Goal: Complete application form

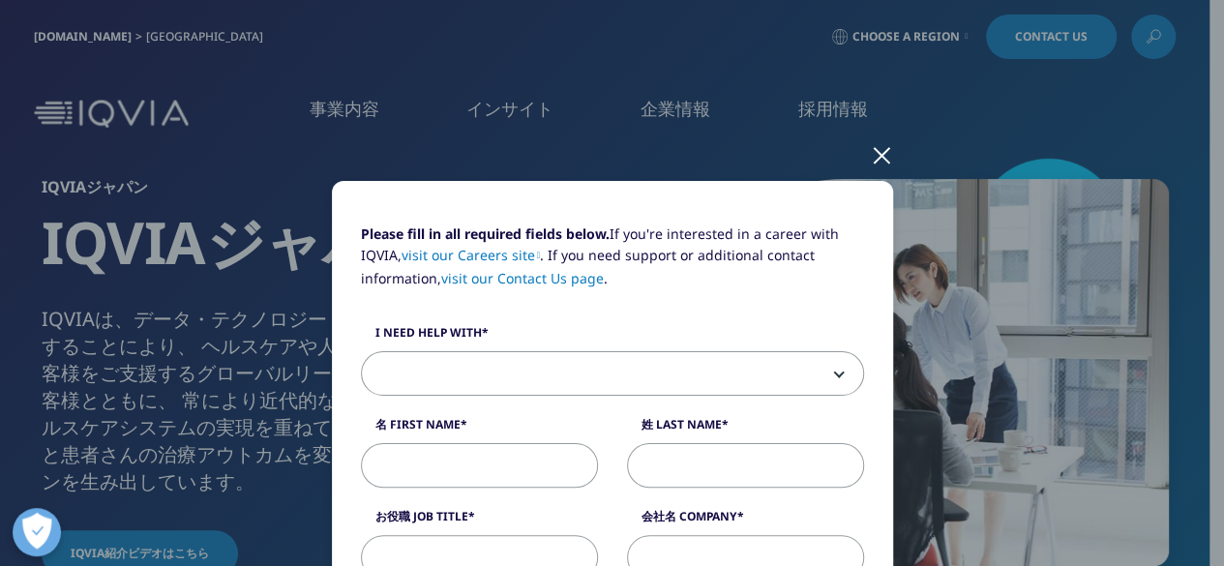
click at [534, 372] on span at bounding box center [612, 374] width 501 height 45
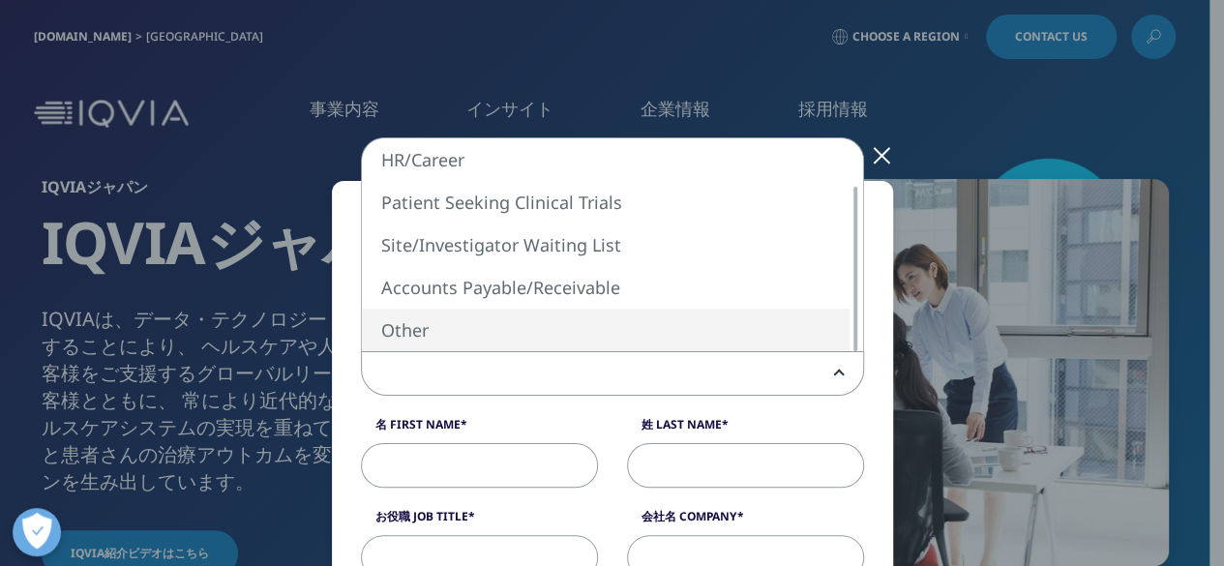
select select "Other"
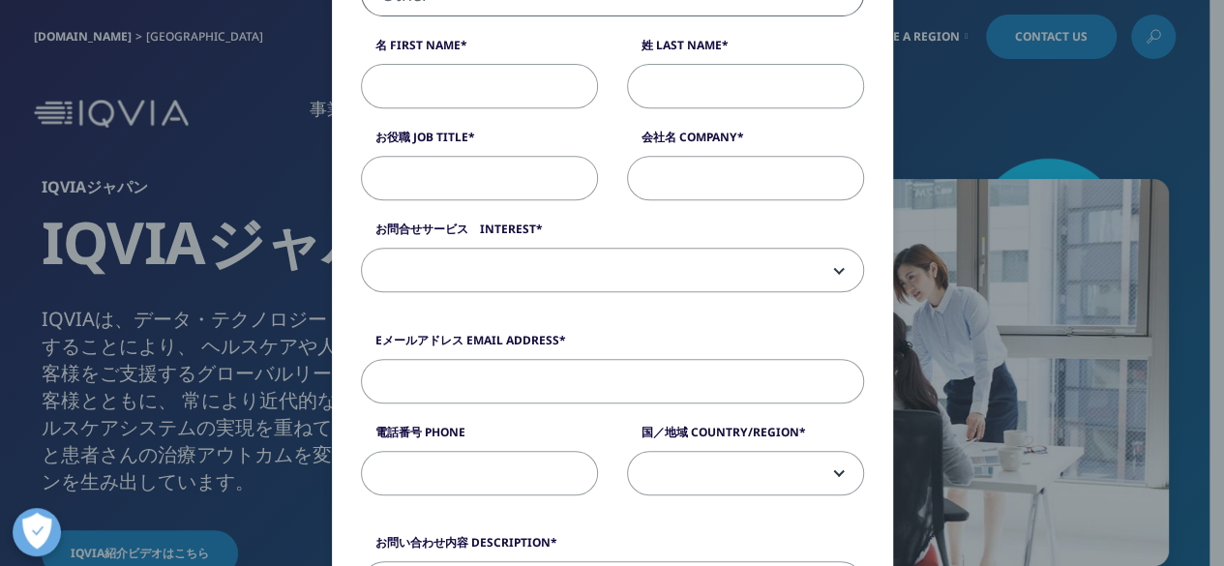
scroll to position [387, 0]
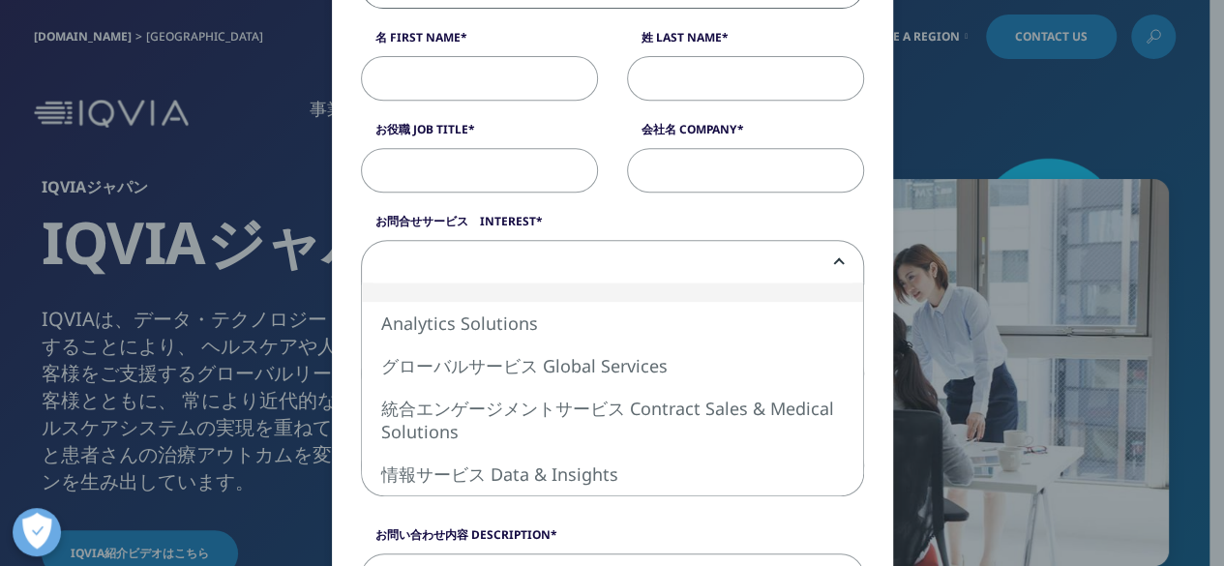
click at [453, 256] on span at bounding box center [612, 263] width 501 height 45
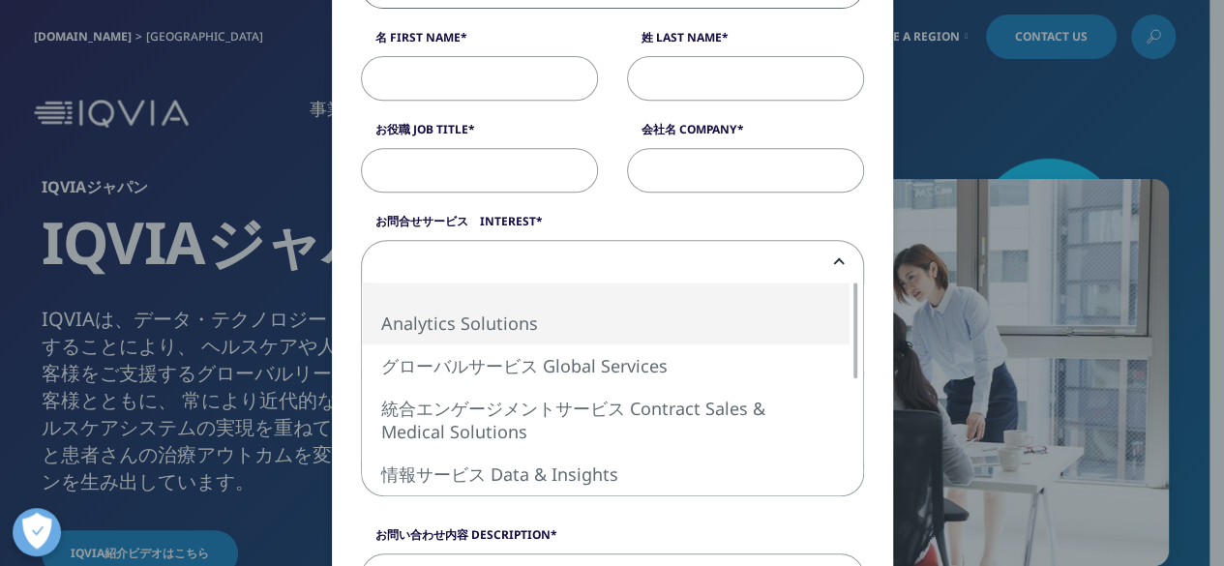
select select "Analytics Solutions"
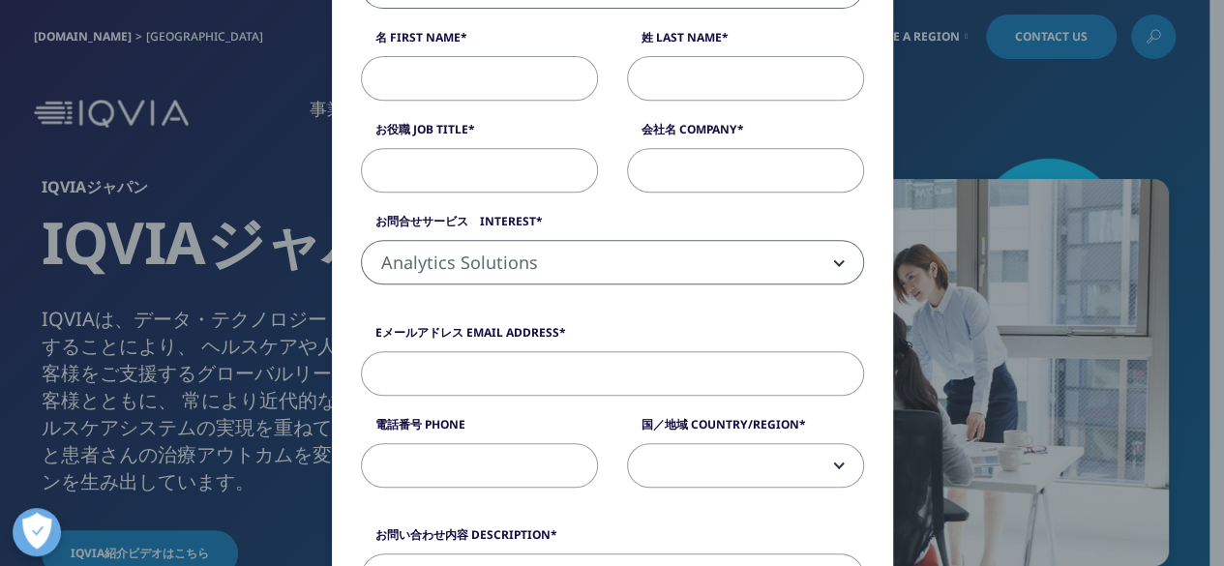
click at [343, 319] on div "Please fill in all required fields below. If you're interested in a career with…" at bounding box center [612, 577] width 561 height 1566
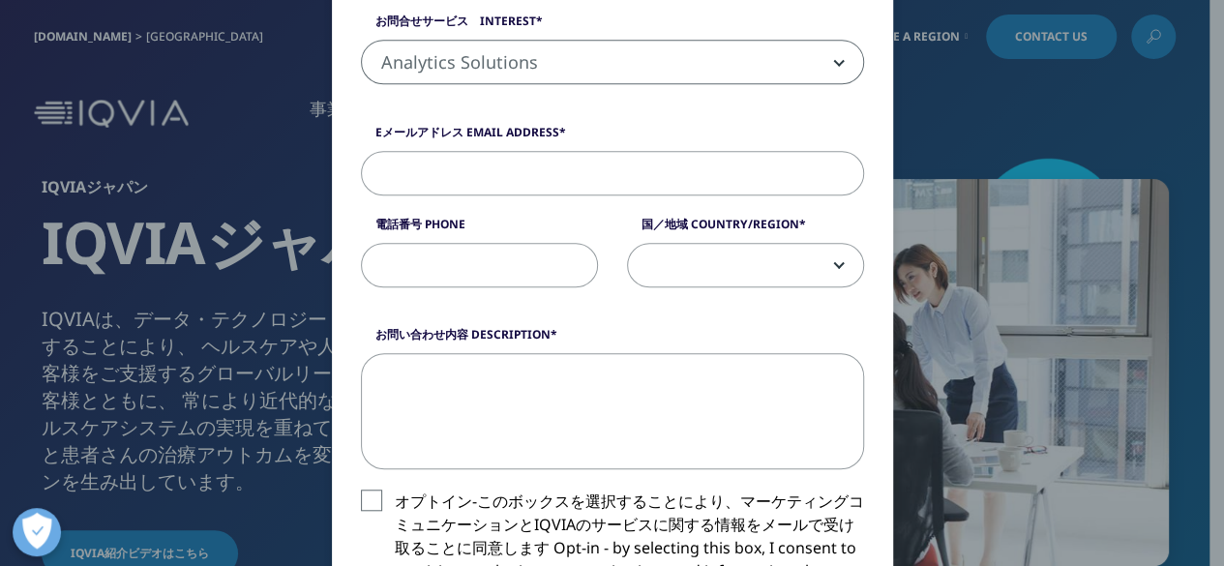
scroll to position [581, 0]
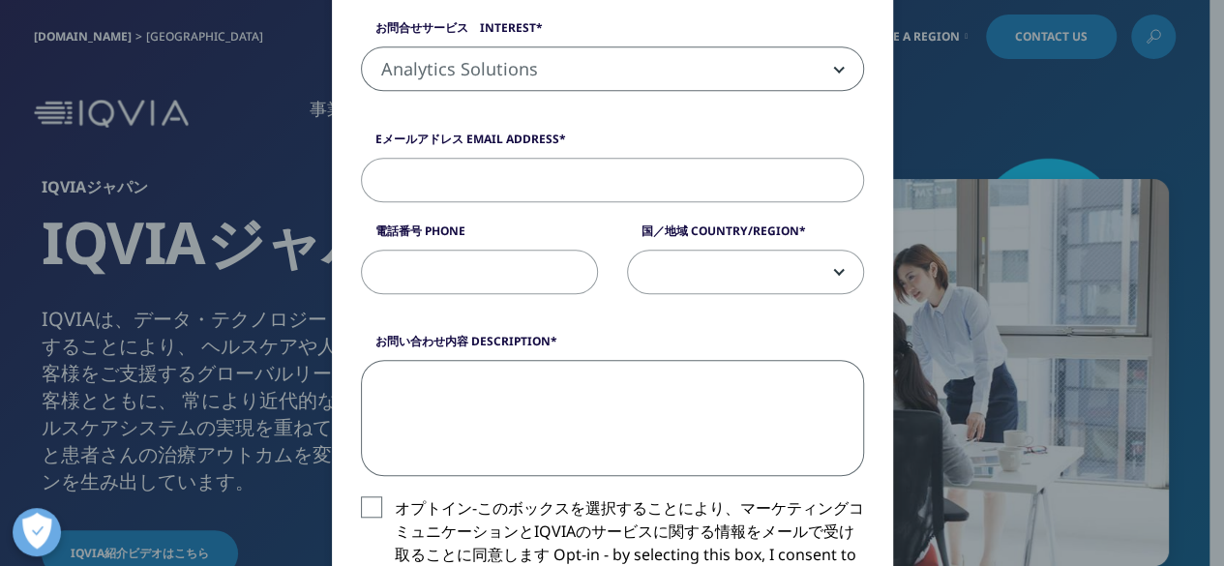
paste textarea ""LOREMipsumdol sitametc adip elitseddoei。 temporinc utlaboreet。 DOLOremagnaaliq…"
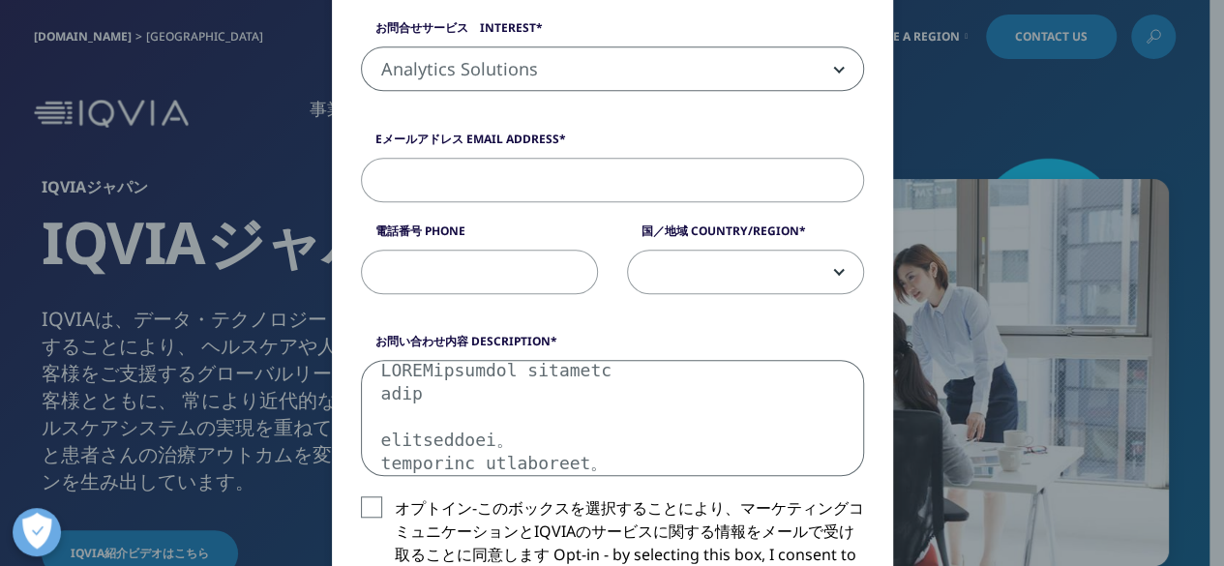
type textarea "LOREMipsumdol sitametc adip elitseddoei。 temporinc utlaboreet。 DOLOremagnaaliqu…"
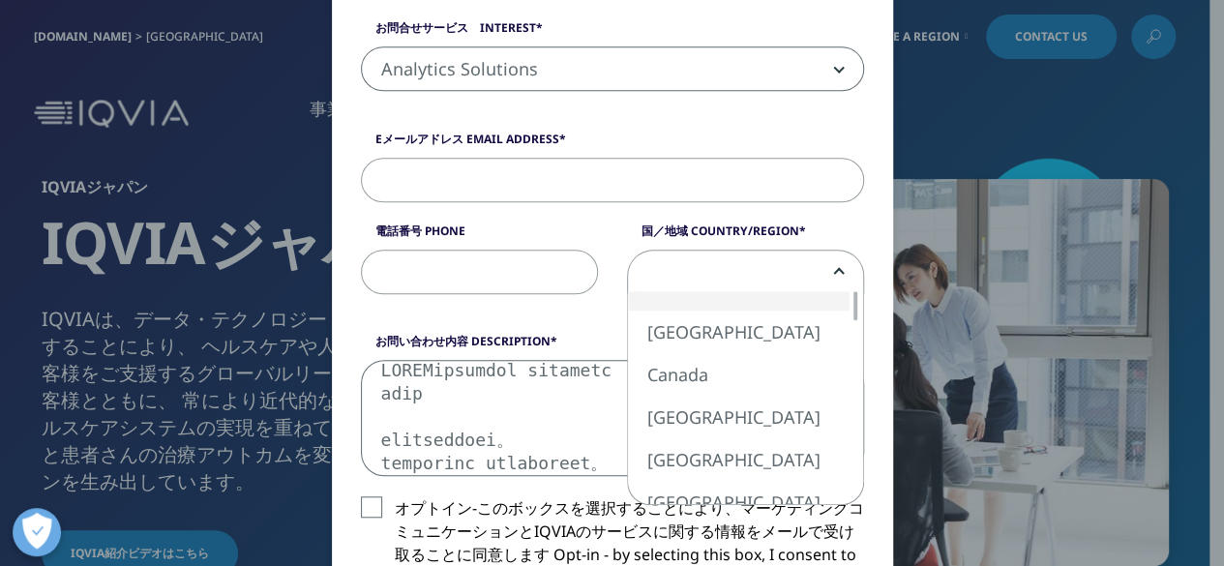
click at [822, 272] on span at bounding box center [745, 273] width 235 height 45
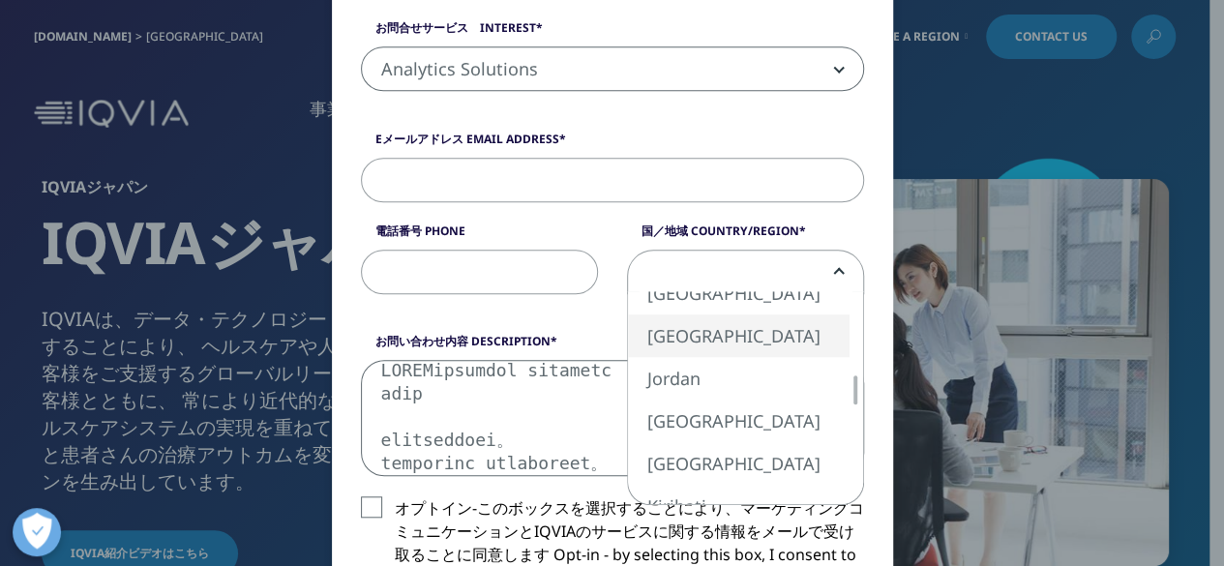
select select "[GEOGRAPHIC_DATA]"
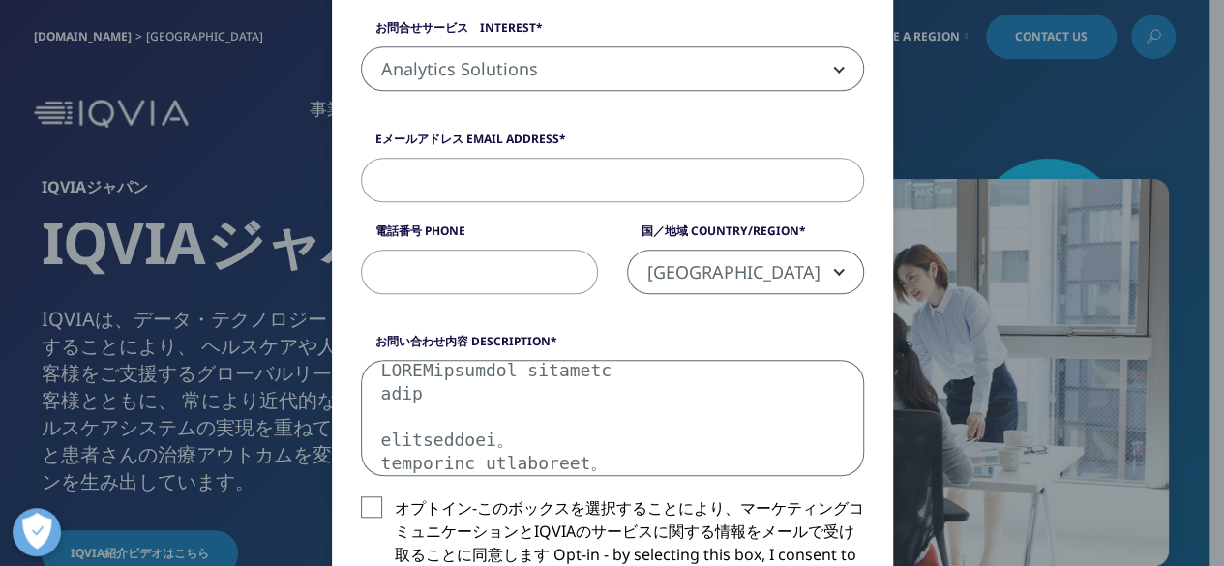
click at [489, 267] on input "電話番号 Phone" at bounding box center [479, 272] width 237 height 45
paste input "[PHONE_NUMBER]"
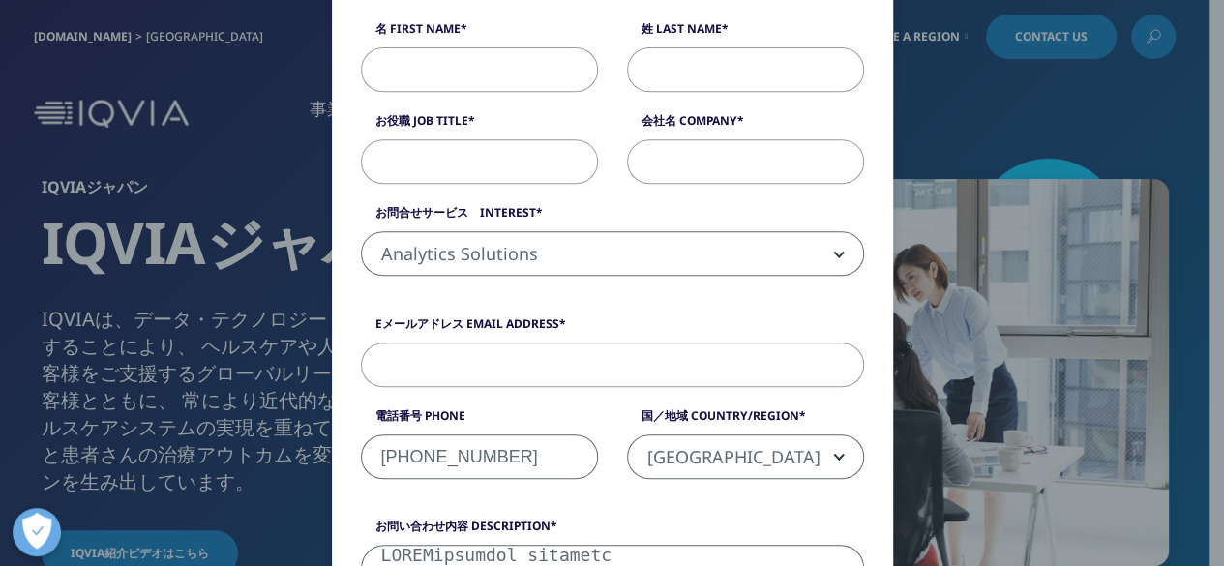
scroll to position [387, 0]
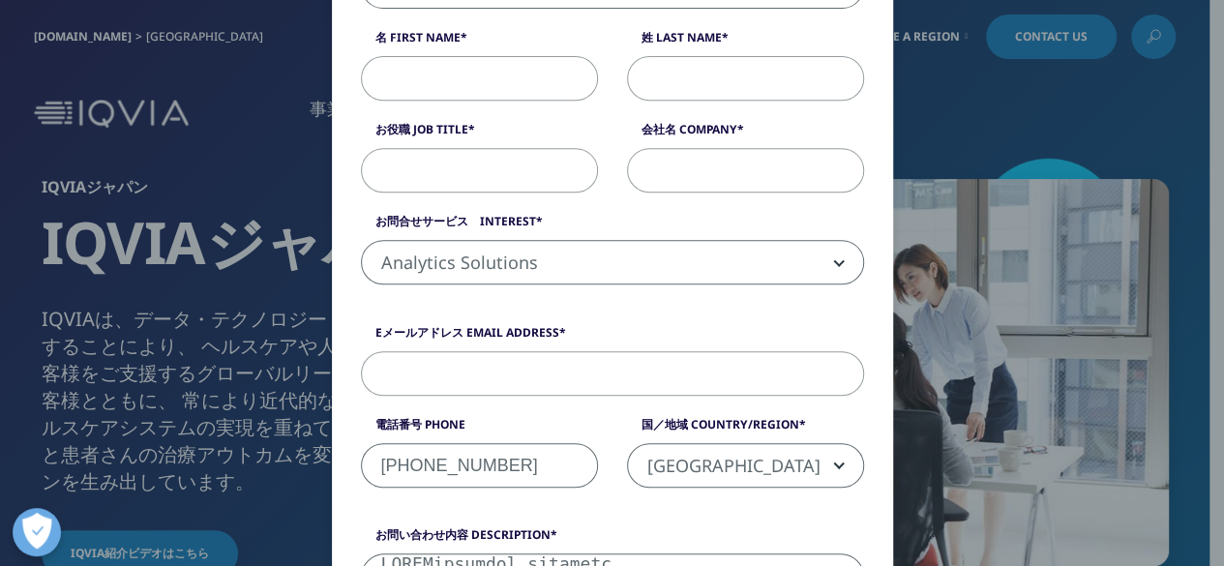
type input "[PHONE_NUMBER]"
click at [412, 370] on input "Eメールアドレス Email Address" at bounding box center [612, 373] width 503 height 45
paste input "[EMAIL_ADDRESS][DOMAIN_NAME]"
type input "[EMAIL_ADDRESS][DOMAIN_NAME]"
click at [346, 225] on div "お問合せサービス　Interest Analytics Solutions グローバルサービス Global Services 統合エンゲージメントサービス …" at bounding box center [612, 249] width 532 height 72
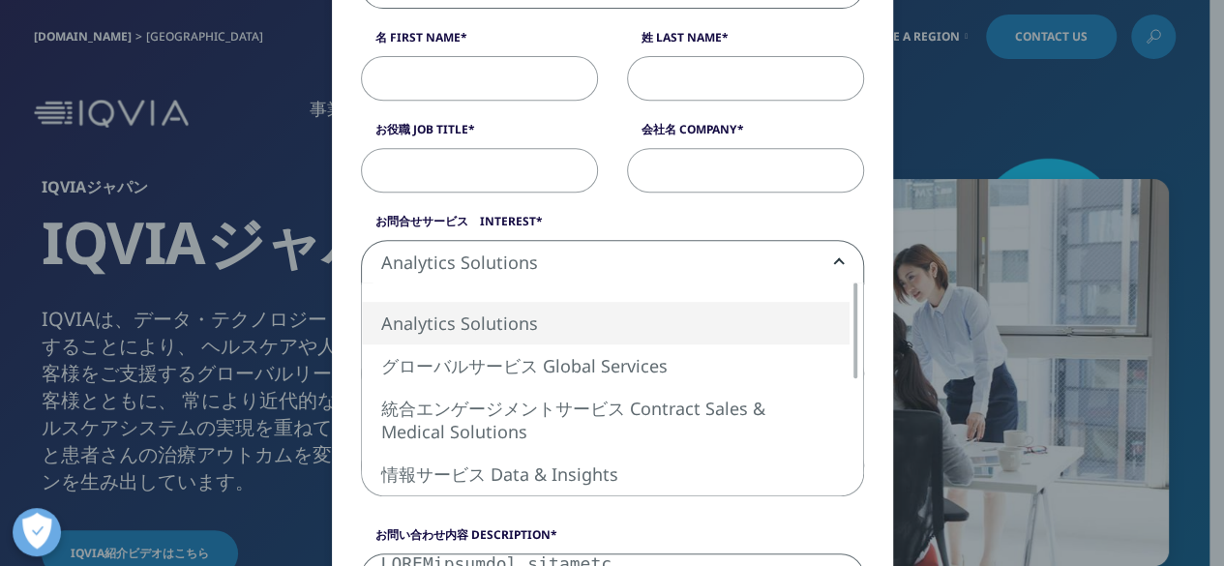
click at [509, 251] on span "Analytics Solutions" at bounding box center [612, 263] width 501 height 45
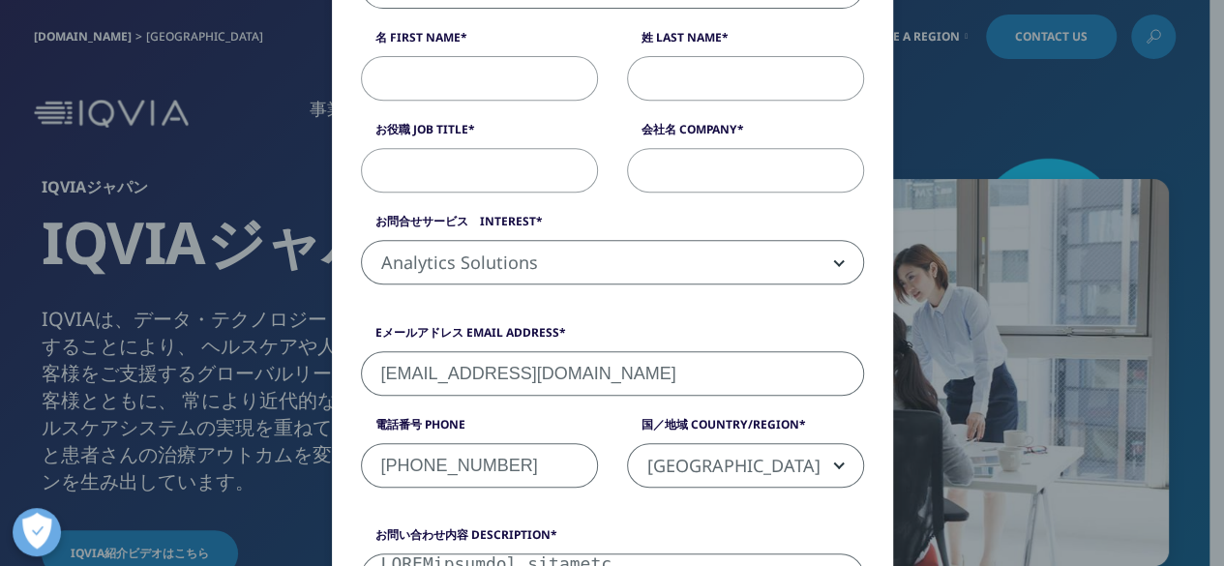
click at [503, 256] on span "Analytics Solutions" at bounding box center [612, 263] width 501 height 45
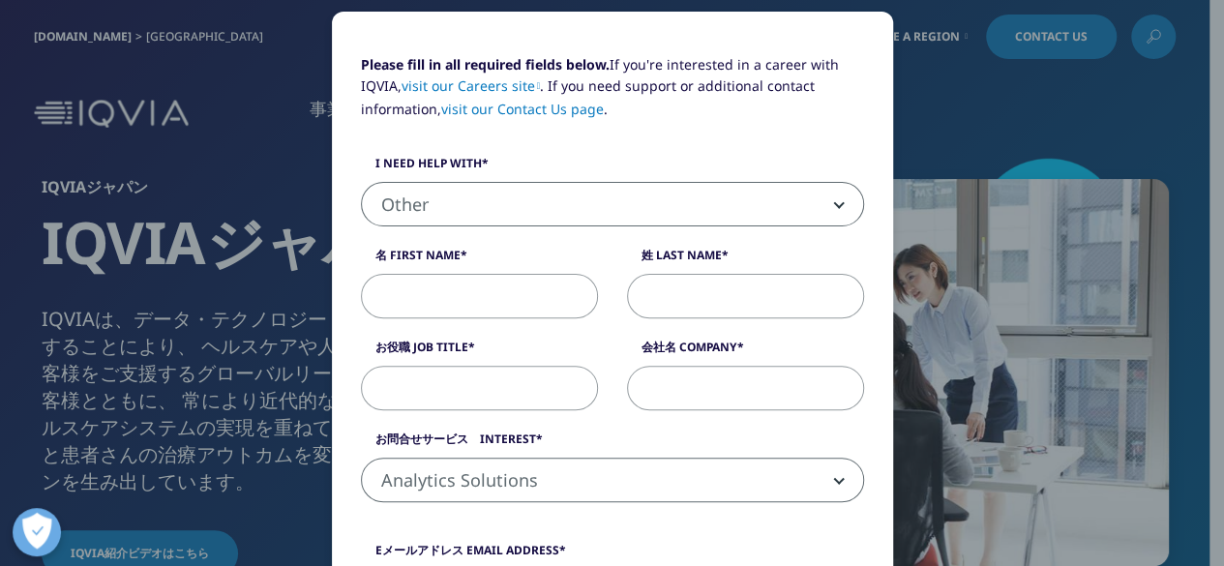
scroll to position [194, 0]
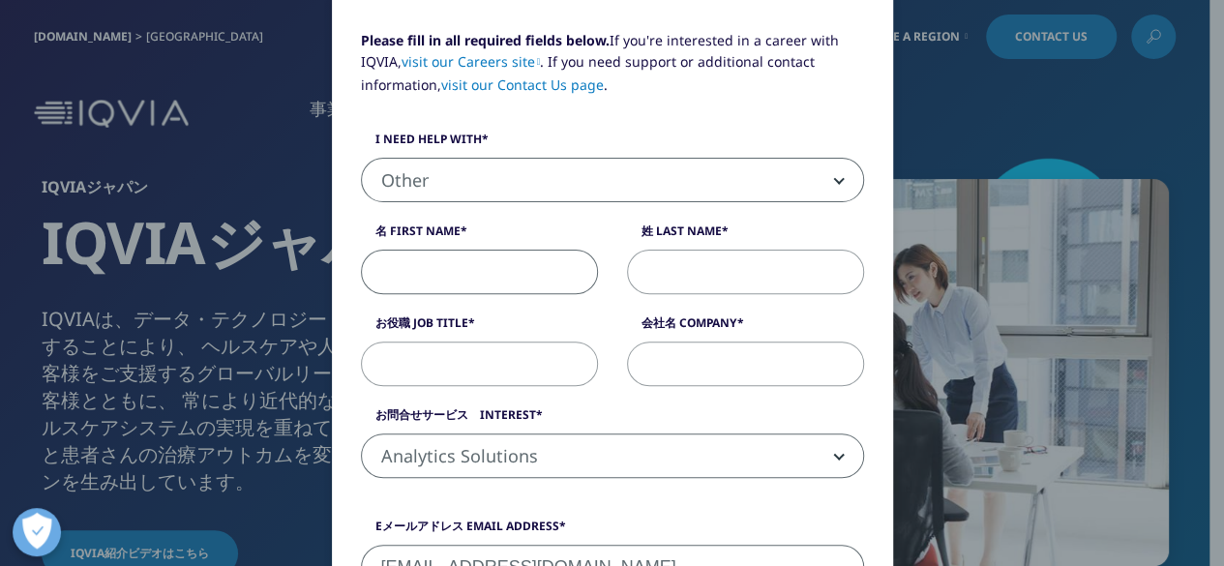
click at [405, 266] on input "名 First Name" at bounding box center [479, 272] width 237 height 45
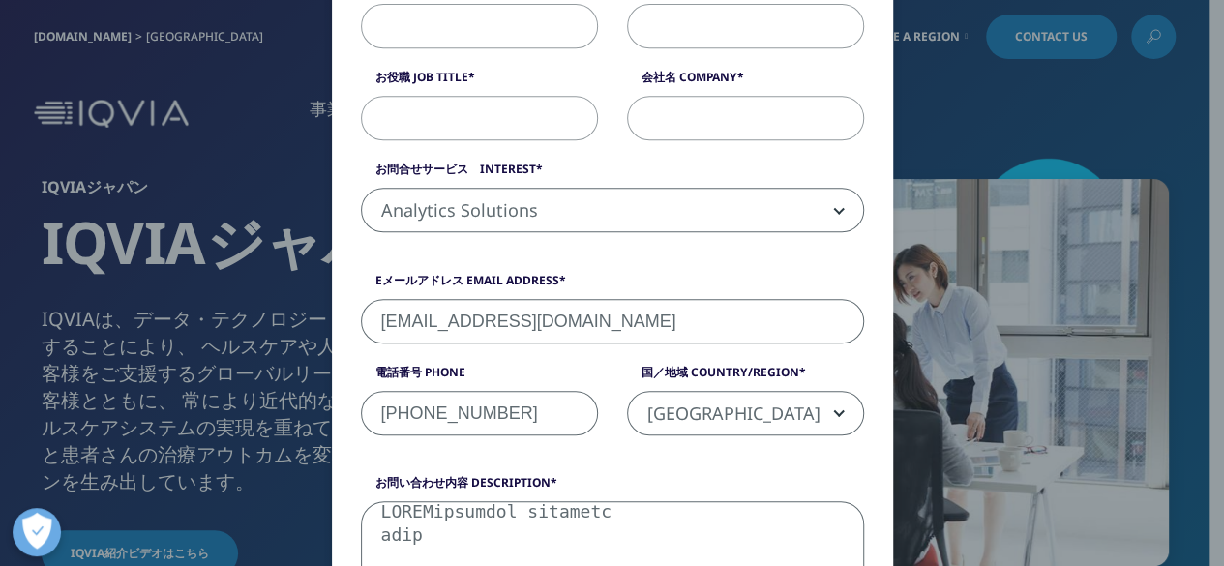
scroll to position [306, 0]
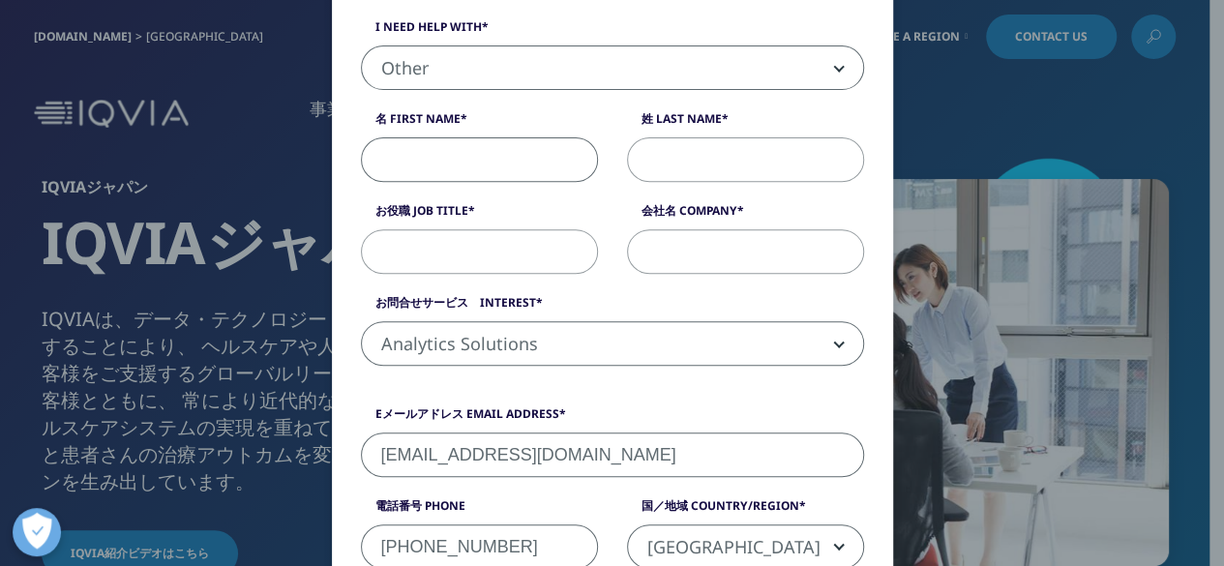
click at [441, 165] on input "名 First Name" at bounding box center [479, 159] width 237 height 45
paste input "[PERSON_NAME]"
drag, startPoint x: 419, startPoint y: 161, endPoint x: 364, endPoint y: 167, distance: 55.6
click at [364, 167] on input "[PERSON_NAME]" at bounding box center [479, 159] width 237 height 45
type input "龍世"
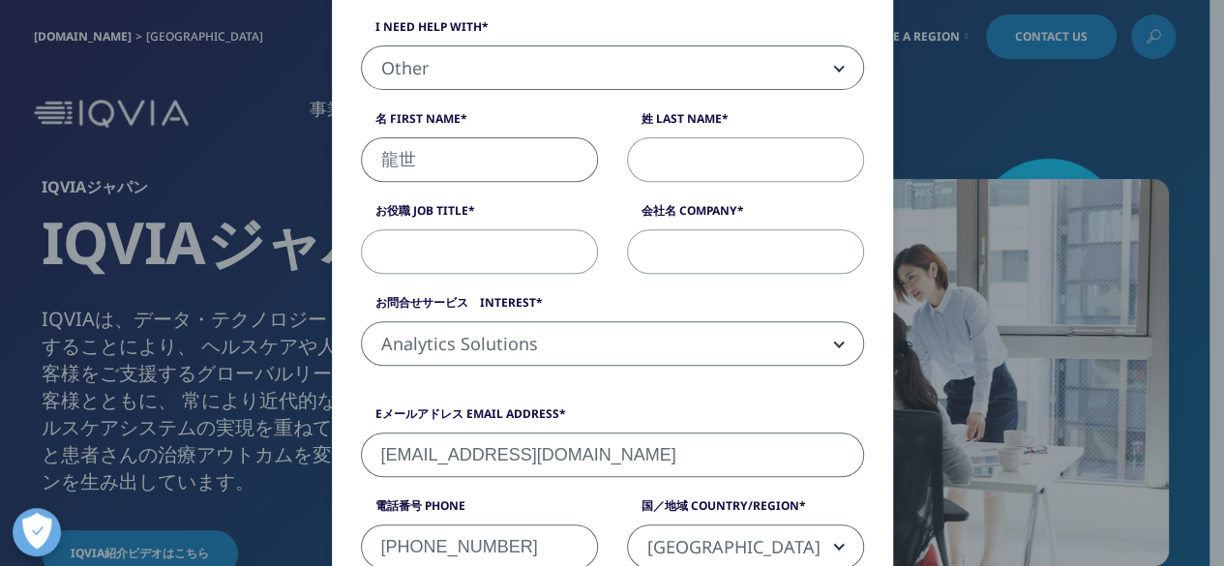
click at [655, 152] on input "姓 Last Name" at bounding box center [745, 159] width 237 height 45
paste input "[PERSON_NAME]"
type input "[PERSON_NAME]"
click at [446, 247] on input "お役職 Job Title" at bounding box center [479, 251] width 237 height 45
paste input "所長"
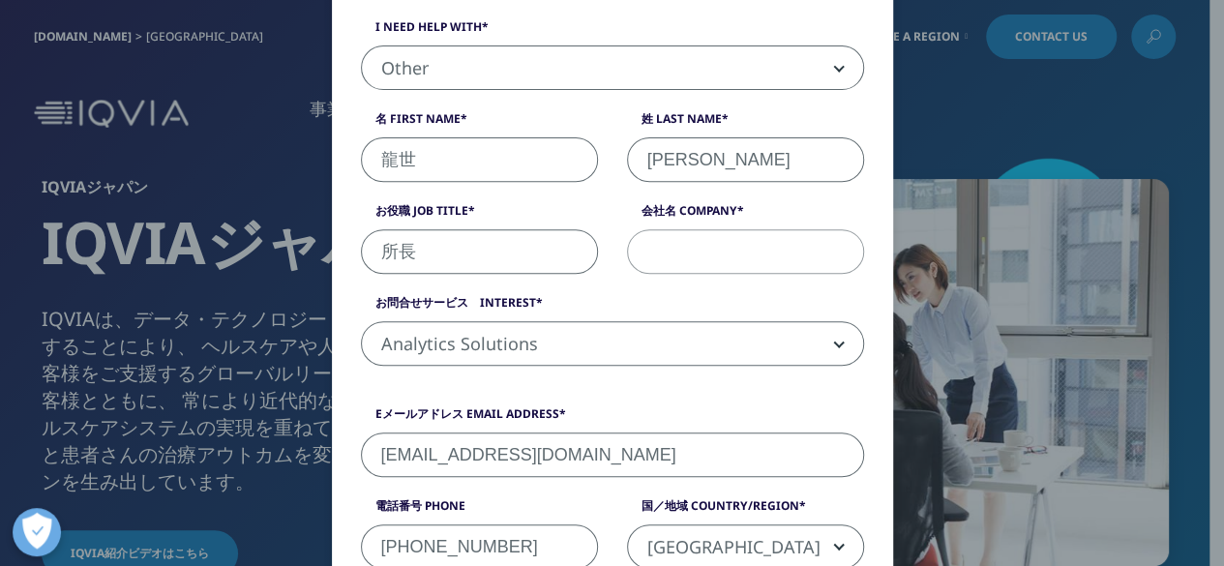
type input "所長"
click at [664, 246] on input "会社名 Company" at bounding box center [745, 251] width 237 height 45
paste input "カスタムリードラボ"
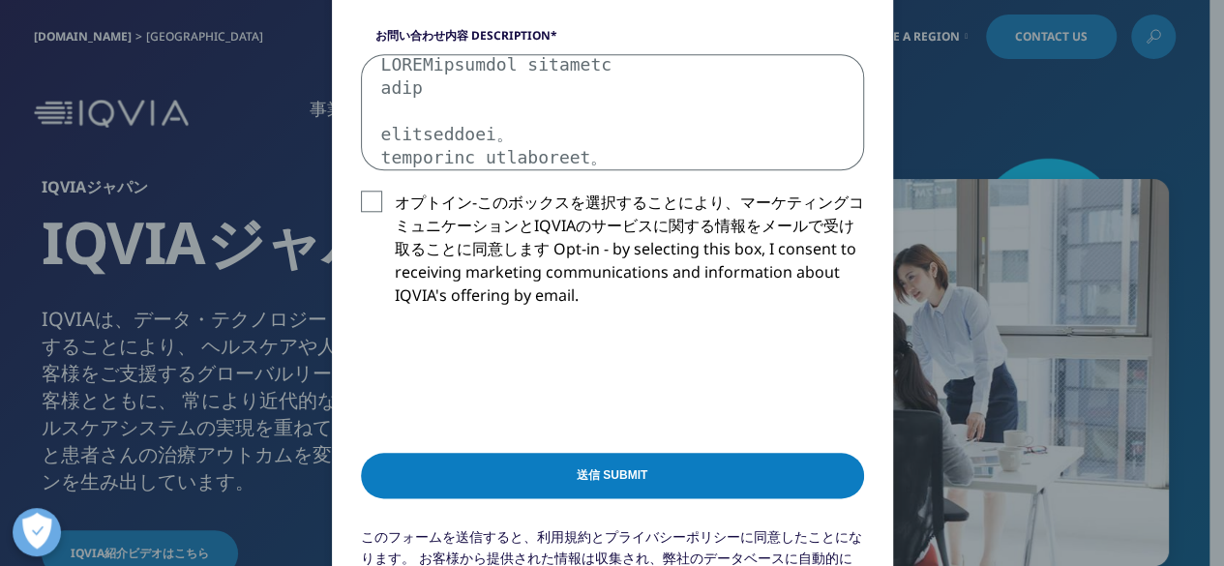
scroll to position [983, 0]
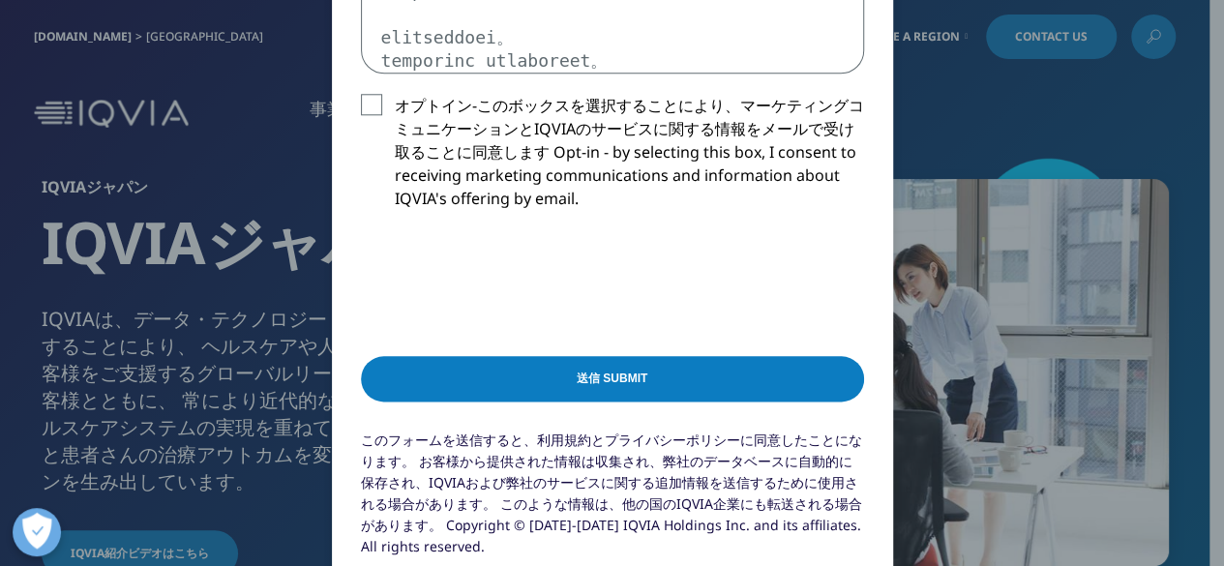
type input "カスタムリードラボ"
click at [579, 381] on input "送信 Submit" at bounding box center [612, 378] width 503 height 45
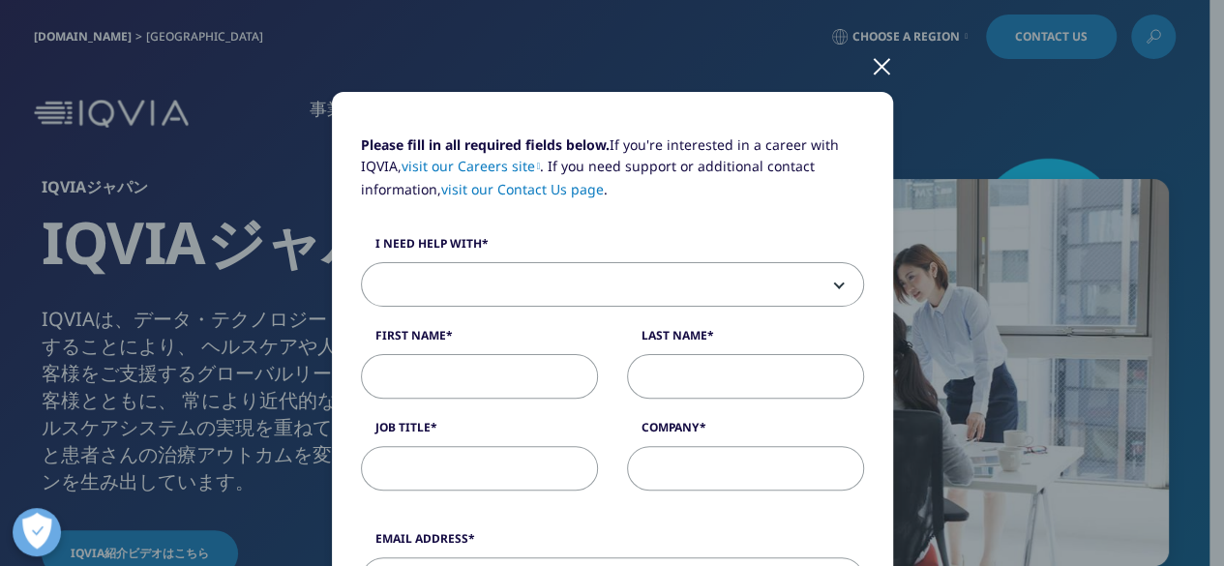
scroll to position [0, 0]
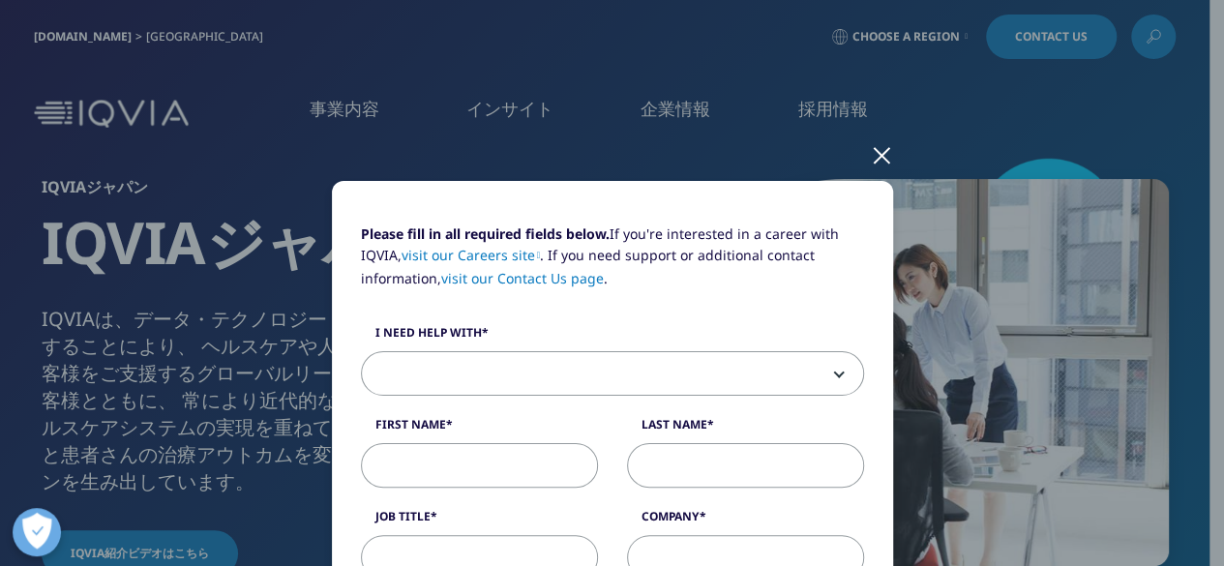
click at [875, 149] on div at bounding box center [882, 154] width 22 height 53
